Goal: Entertainment & Leisure: Consume media (video, audio)

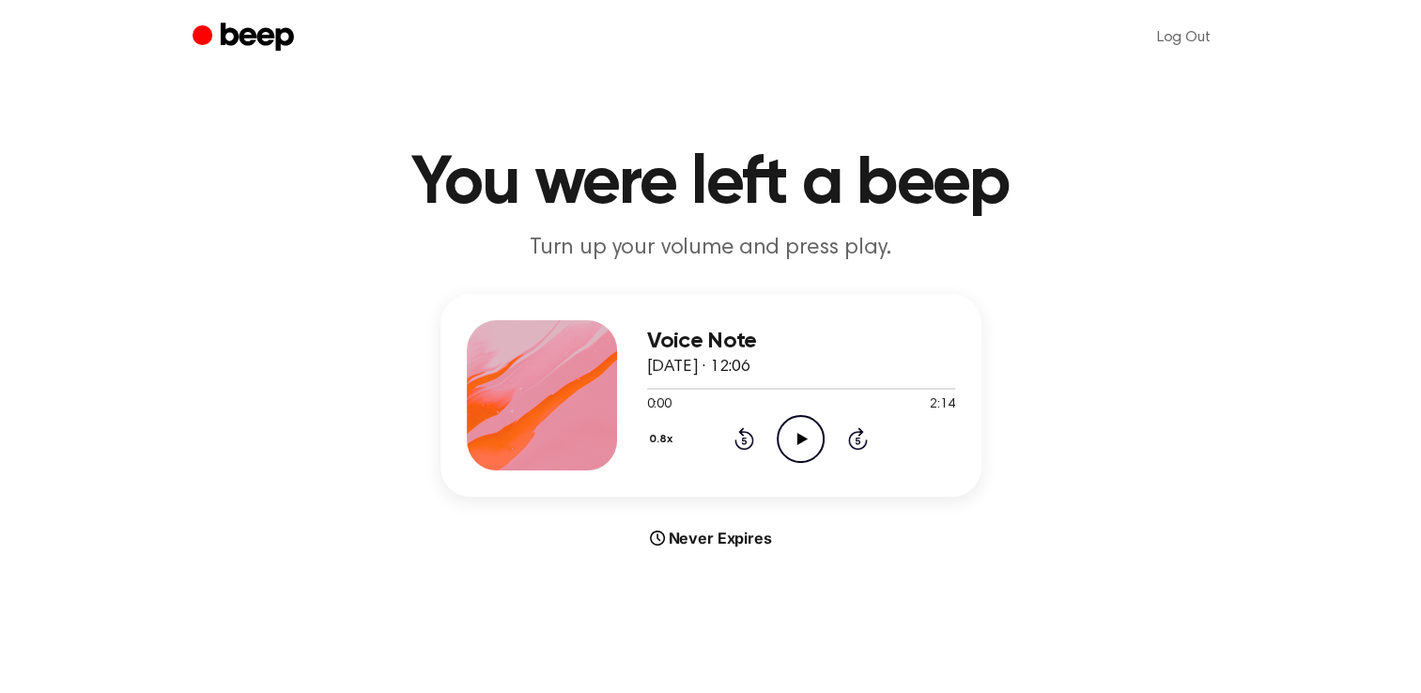
click at [809, 440] on icon "Play Audio" at bounding box center [801, 439] width 48 height 48
click at [794, 441] on icon "Pause Audio" at bounding box center [801, 439] width 48 height 48
click at [801, 440] on icon at bounding box center [803, 439] width 10 height 12
click at [799, 436] on icon "Pause Audio" at bounding box center [801, 439] width 48 height 48
